Goal: Information Seeking & Learning: Find specific fact

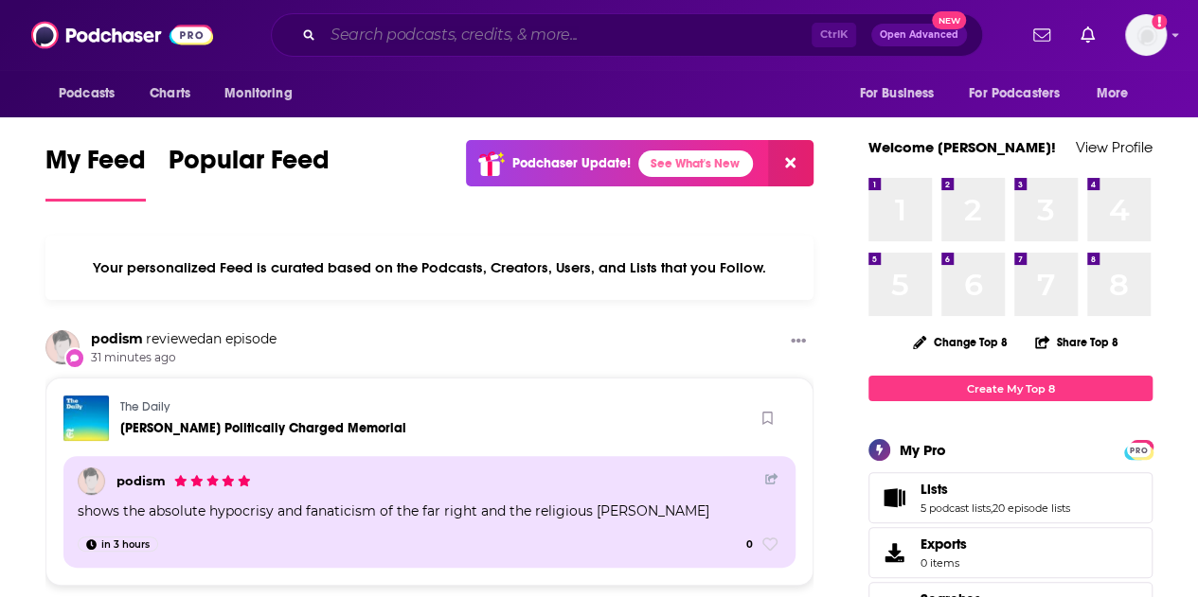
click at [509, 42] on input "Search podcasts, credits, & more..." at bounding box center [567, 35] width 488 height 30
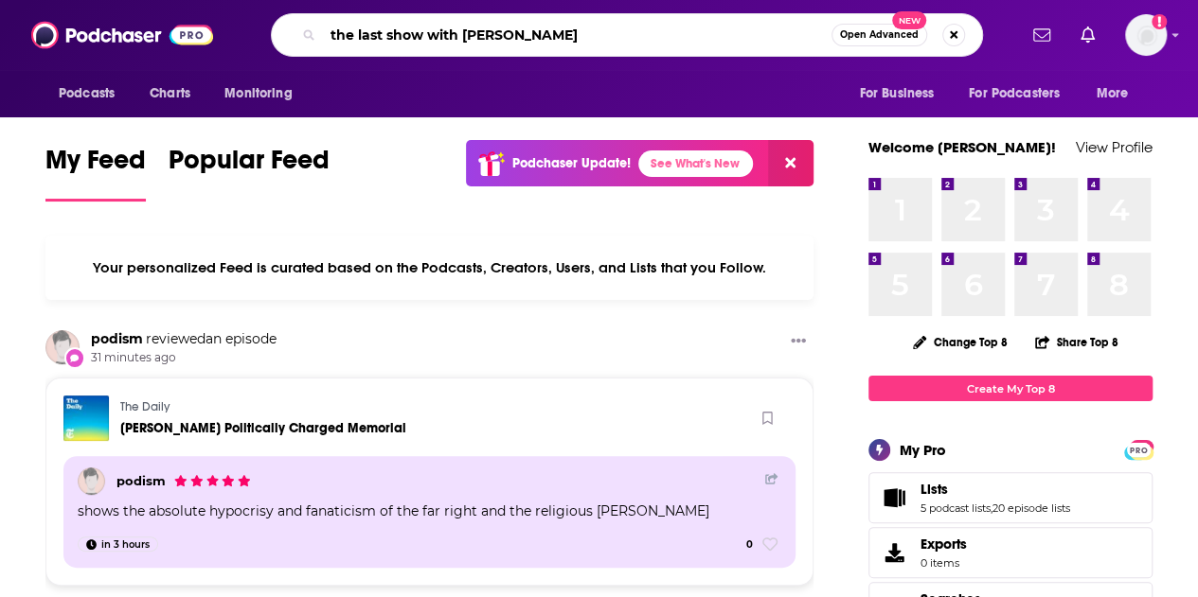
type input "the last show with [PERSON_NAME]"
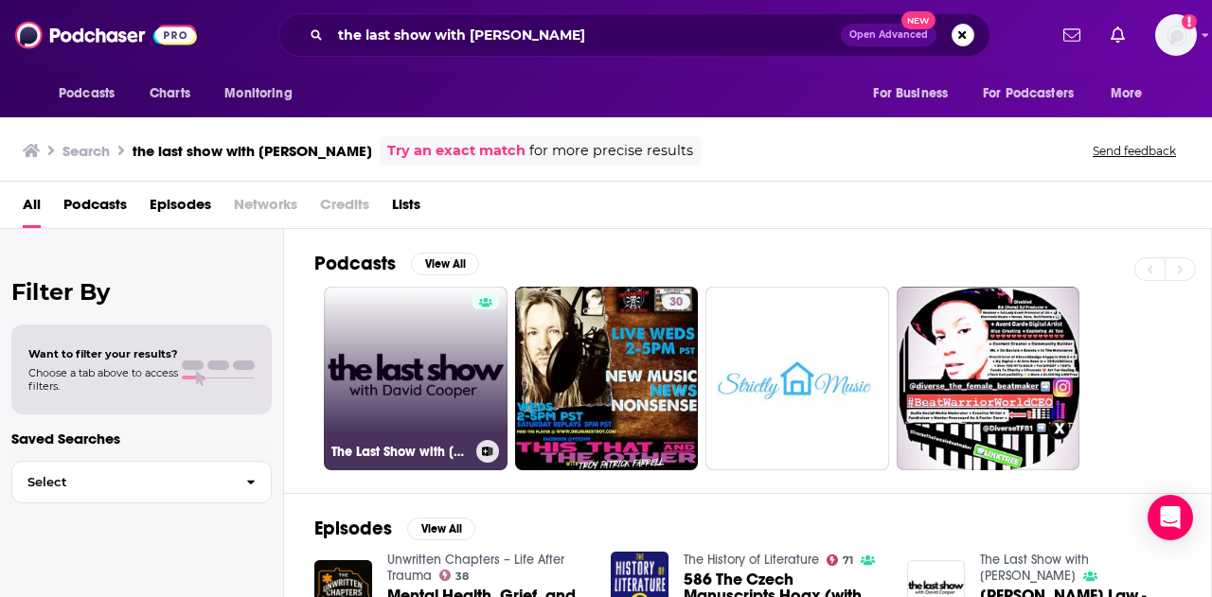
click at [459, 393] on link "The Last Show with [PERSON_NAME]" at bounding box center [416, 379] width 184 height 184
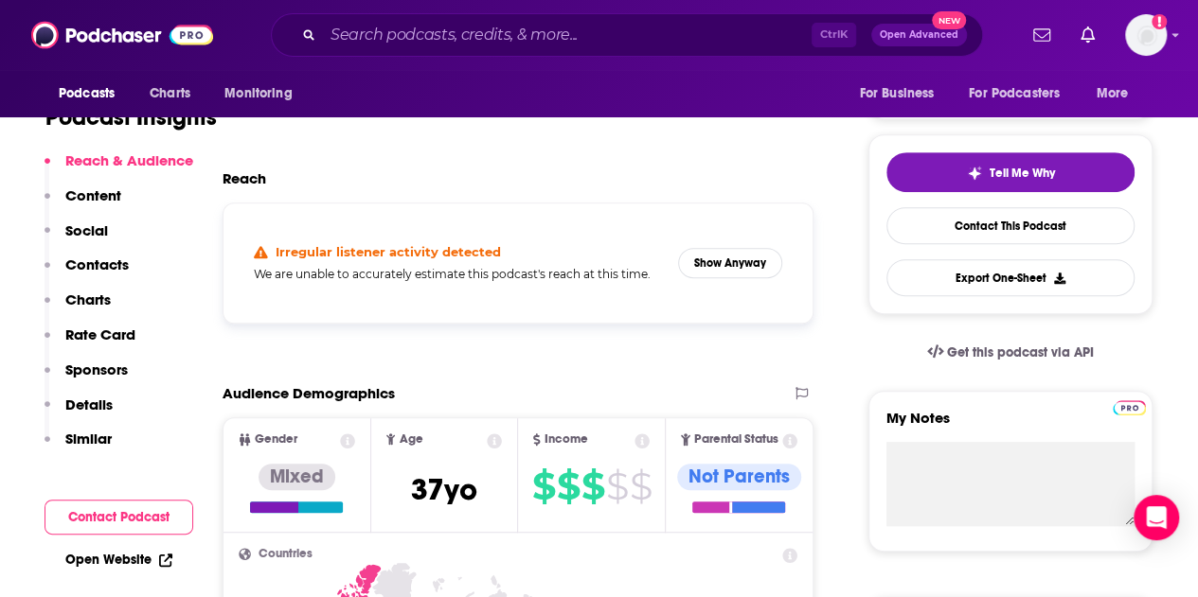
scroll to position [379, 0]
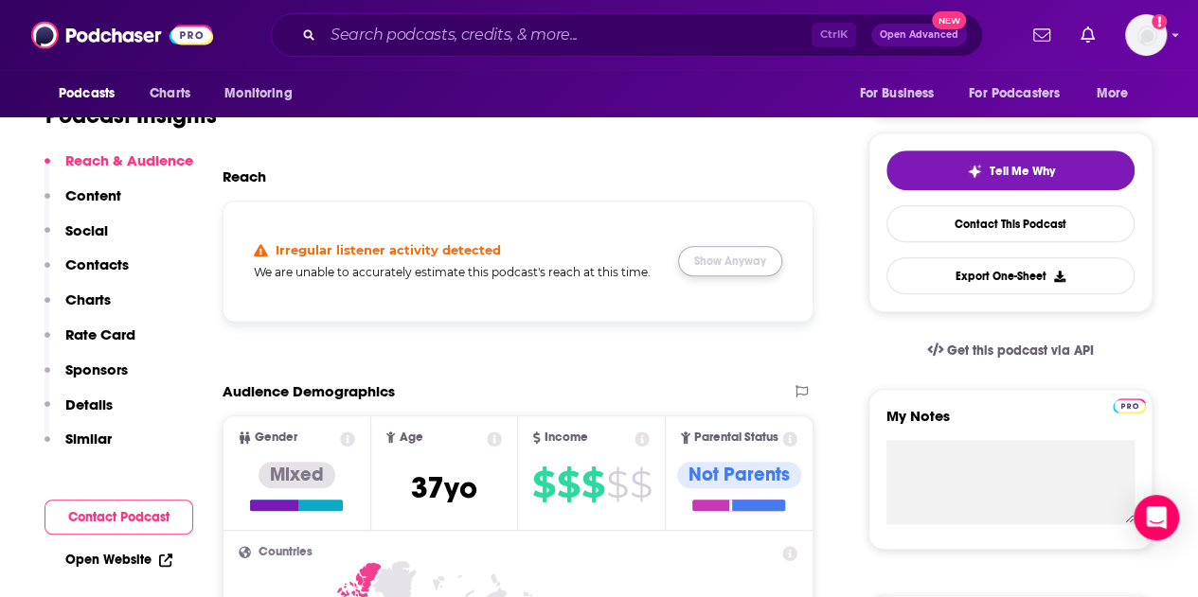
click at [726, 271] on button "Show Anyway" at bounding box center [730, 261] width 104 height 30
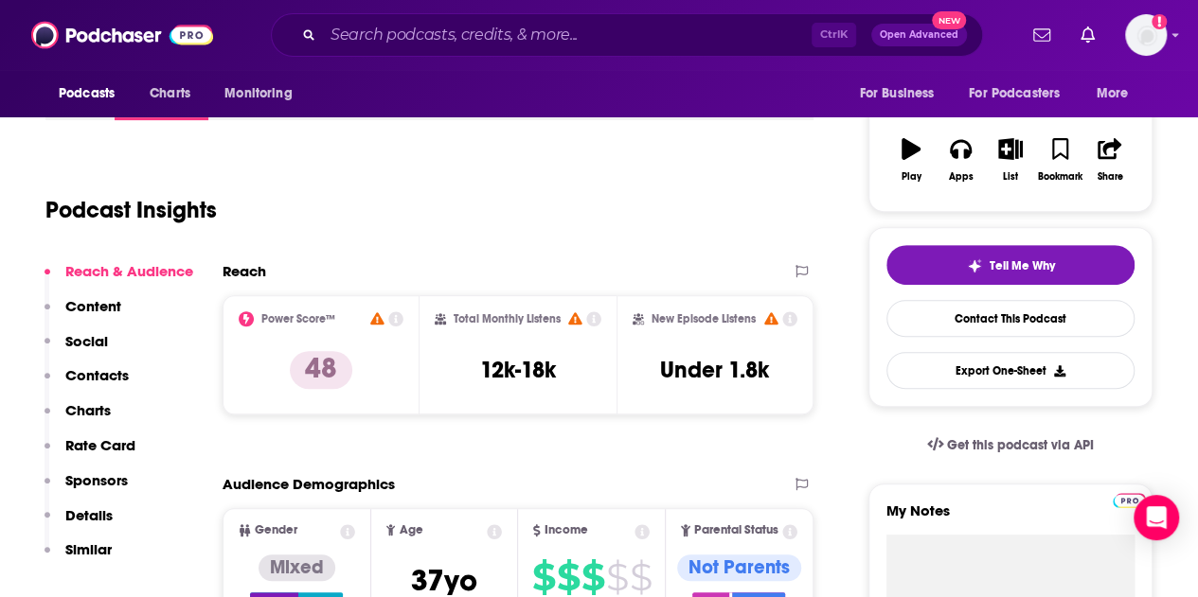
scroll to position [473, 0]
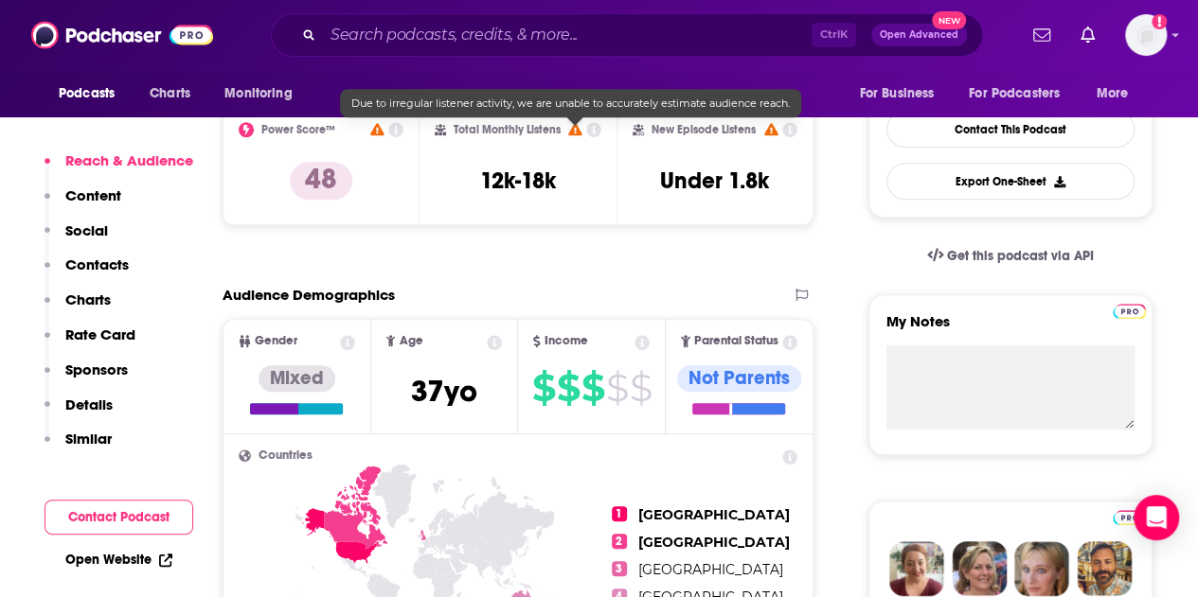
click at [572, 130] on icon at bounding box center [574, 129] width 13 height 12
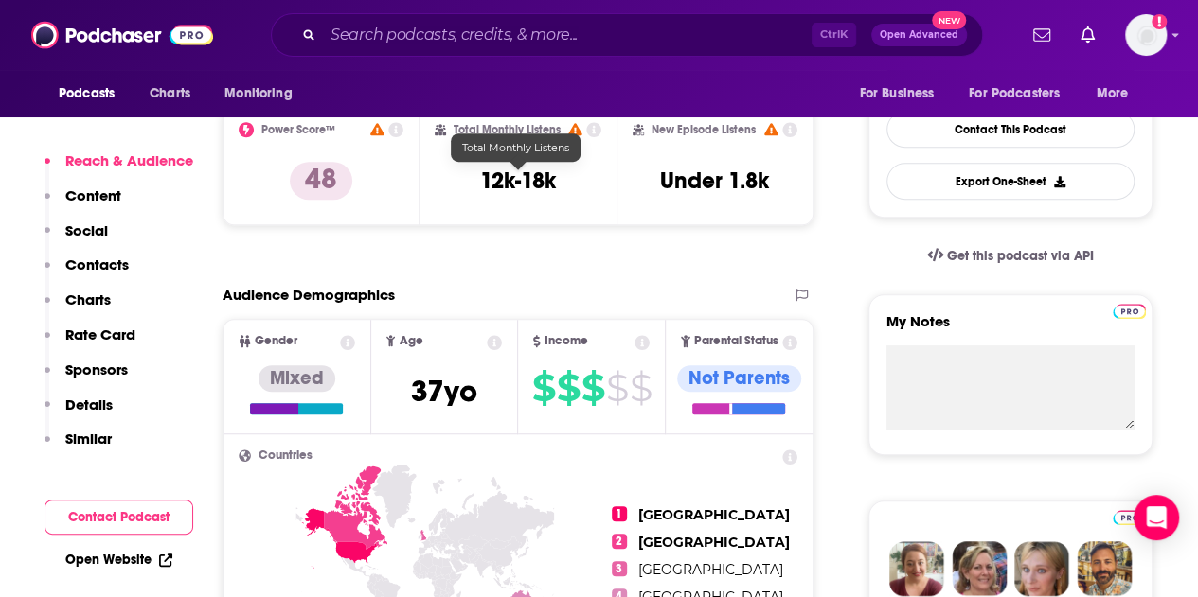
click at [548, 183] on h3 "12k-18k" at bounding box center [518, 181] width 76 height 28
drag, startPoint x: 565, startPoint y: 181, endPoint x: 481, endPoint y: 175, distance: 84.4
click at [481, 175] on div "Total Monthly Listens 12k-18k" at bounding box center [518, 165] width 167 height 87
copy h3 "12k-18k"
